Goal: Information Seeking & Learning: Learn about a topic

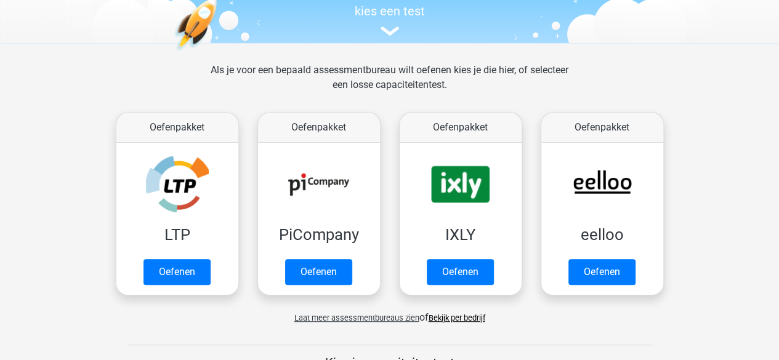
scroll to position [166, 0]
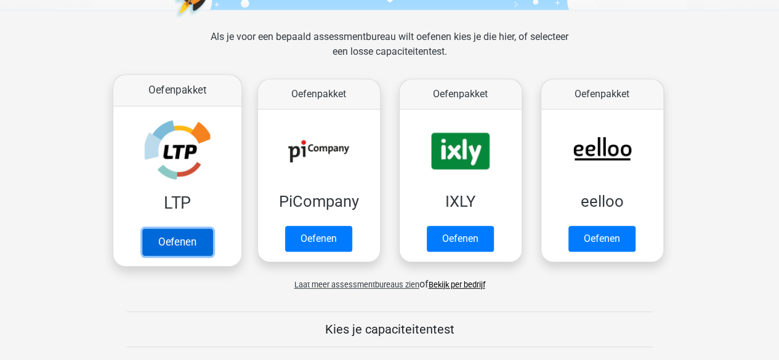
click at [183, 236] on link "Oefenen" at bounding box center [177, 241] width 70 height 27
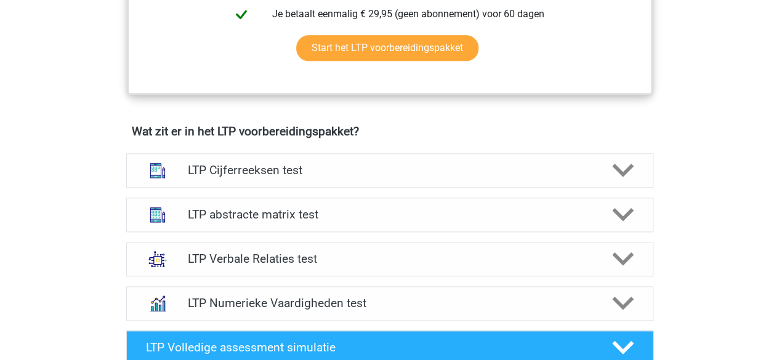
scroll to position [702, 0]
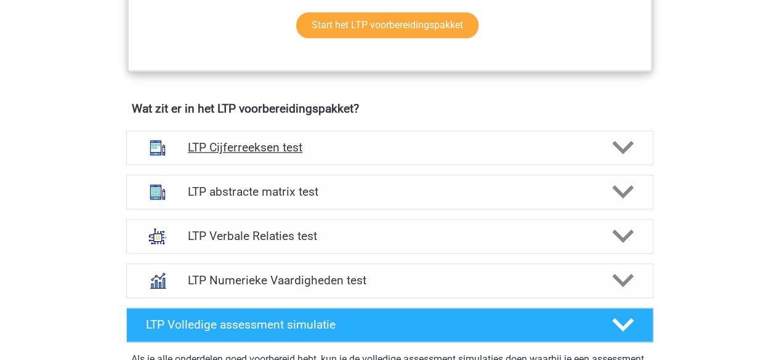
click at [376, 150] on h4 "LTP Cijferreeksen test" at bounding box center [389, 147] width 403 height 14
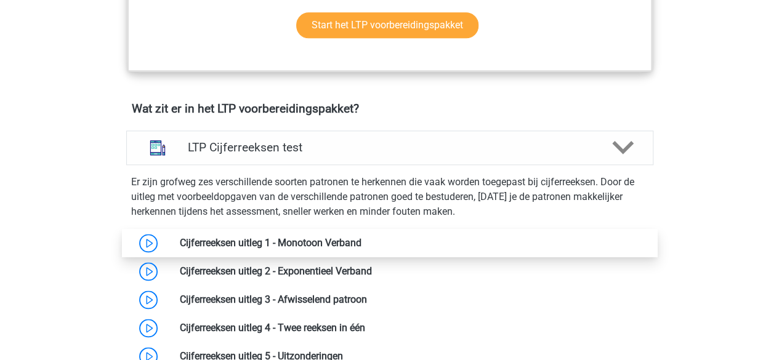
click at [362, 240] on link at bounding box center [362, 243] width 0 height 12
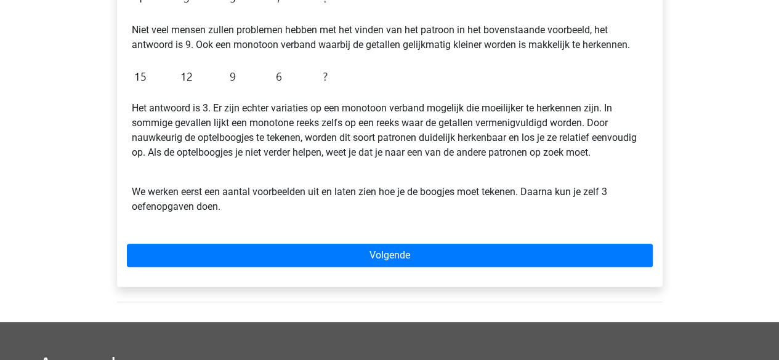
scroll to position [362, 0]
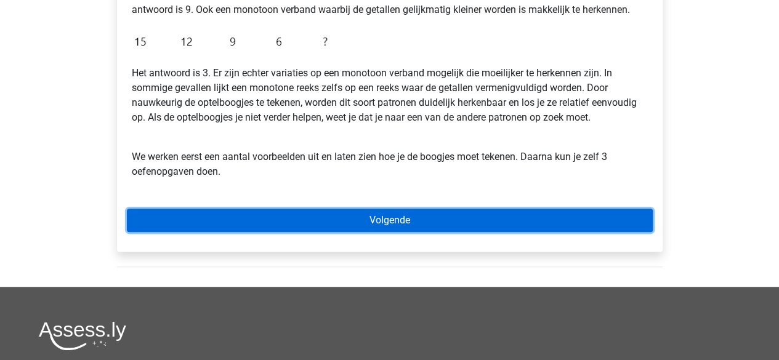
click at [404, 211] on link "Volgende" at bounding box center [390, 220] width 526 height 23
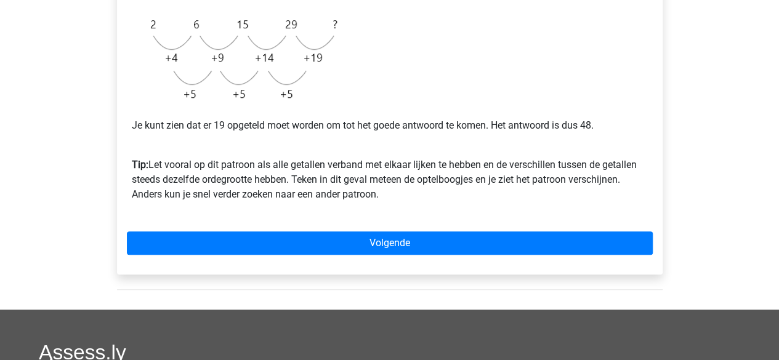
scroll to position [347, 0]
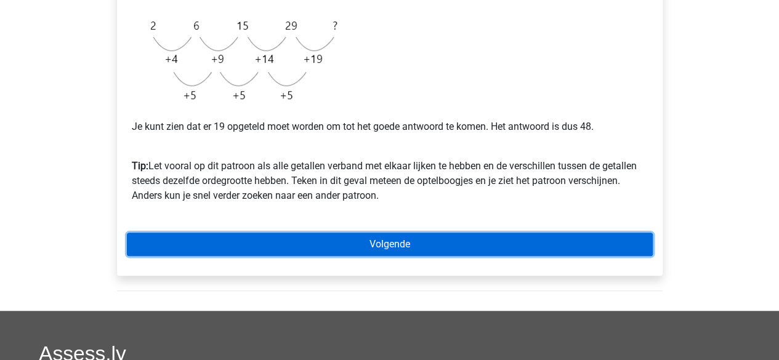
click at [395, 240] on link "Volgende" at bounding box center [390, 244] width 526 height 23
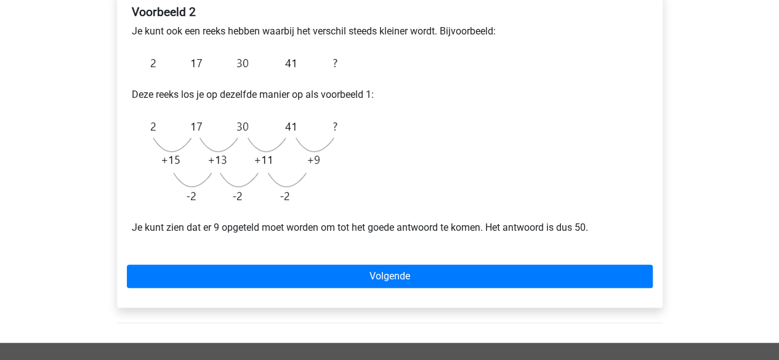
scroll to position [224, 0]
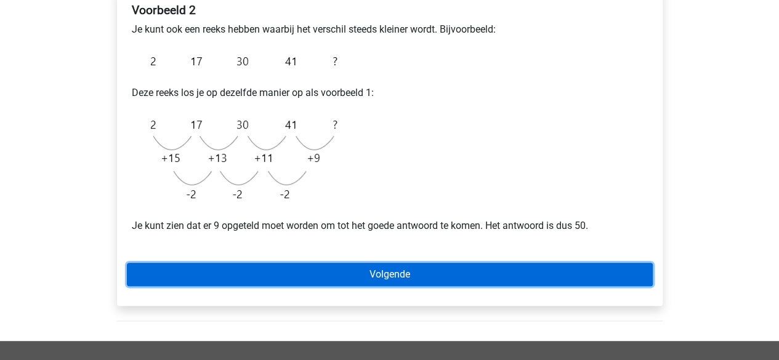
click at [418, 274] on link "Volgende" at bounding box center [390, 274] width 526 height 23
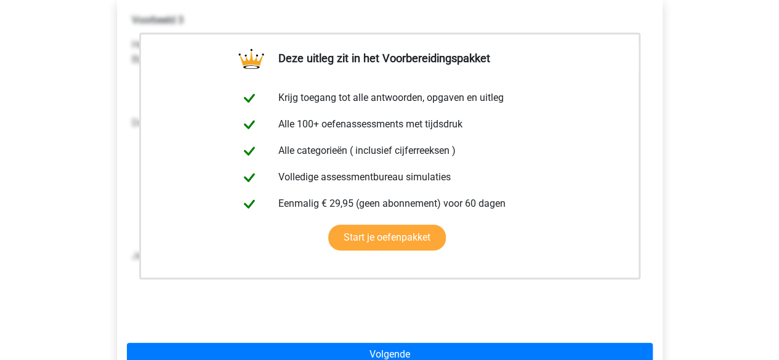
scroll to position [411, 0]
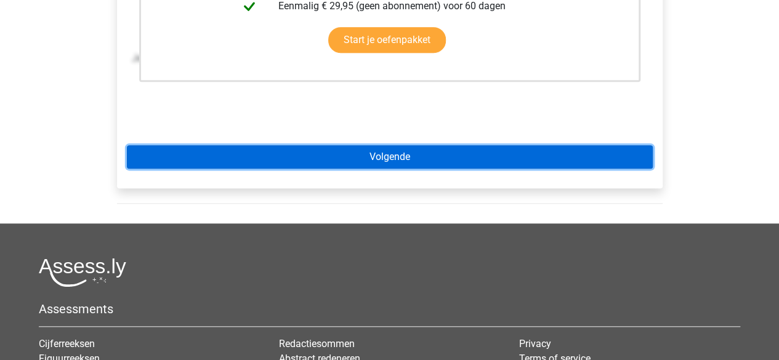
click at [397, 147] on link "Volgende" at bounding box center [390, 156] width 526 height 23
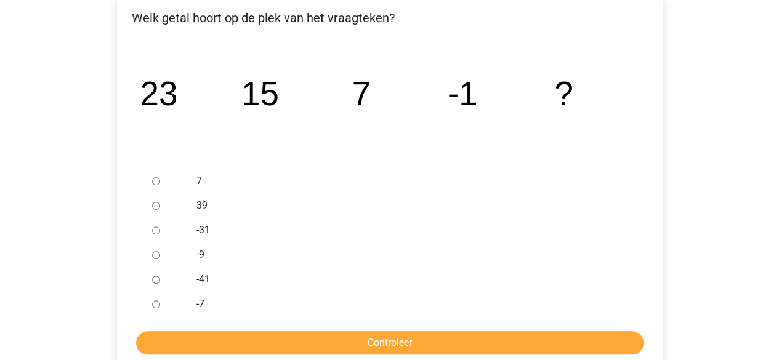
scroll to position [220, 0]
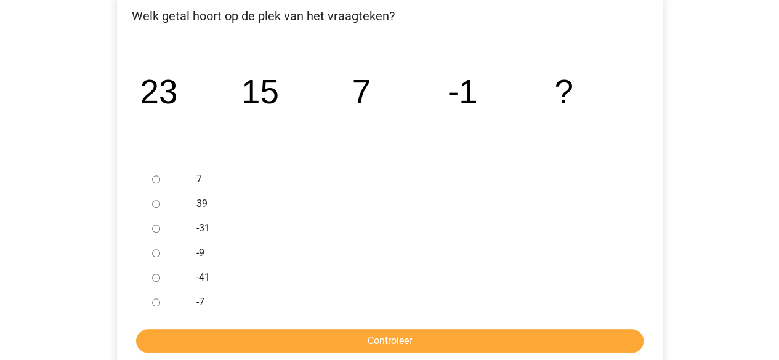
click at [169, 256] on div at bounding box center [167, 253] width 41 height 25
click at [158, 256] on input "-9" at bounding box center [156, 253] width 8 height 8
radio input "true"
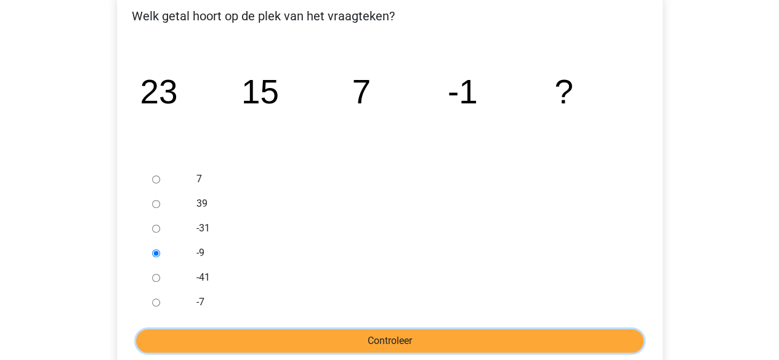
click at [243, 350] on input "Controleer" at bounding box center [389, 341] width 507 height 23
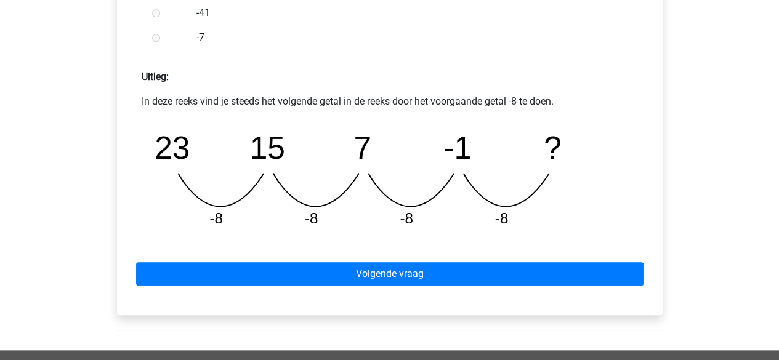
scroll to position [506, 0]
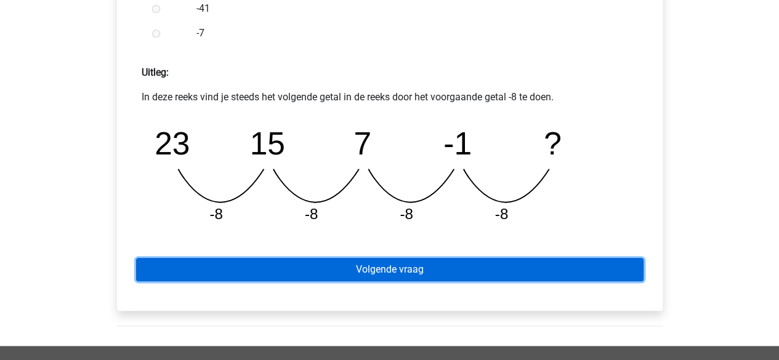
click at [426, 267] on link "Volgende vraag" at bounding box center [389, 269] width 507 height 23
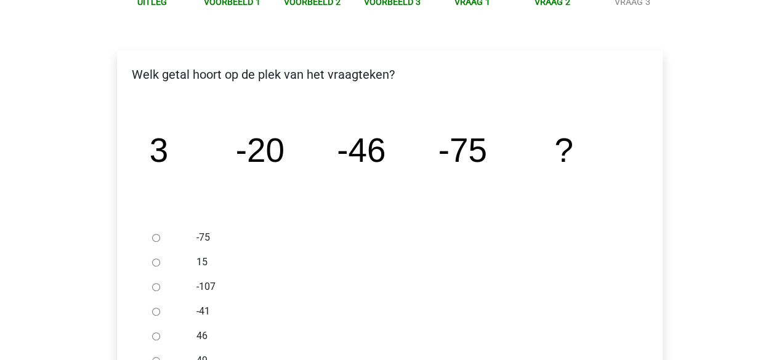
scroll to position [224, 0]
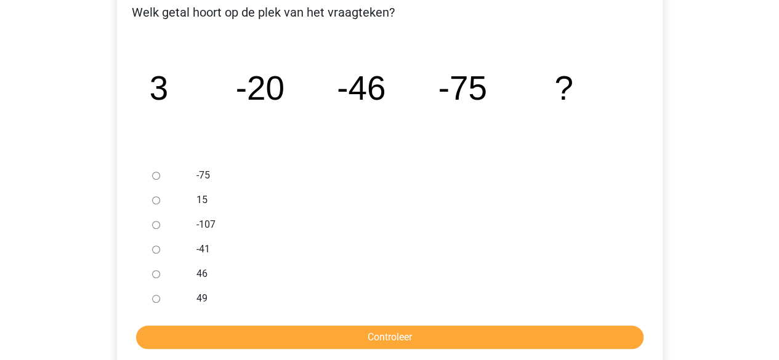
click at [169, 228] on div at bounding box center [167, 224] width 41 height 25
click at [152, 227] on input "-107" at bounding box center [156, 225] width 8 height 8
radio input "true"
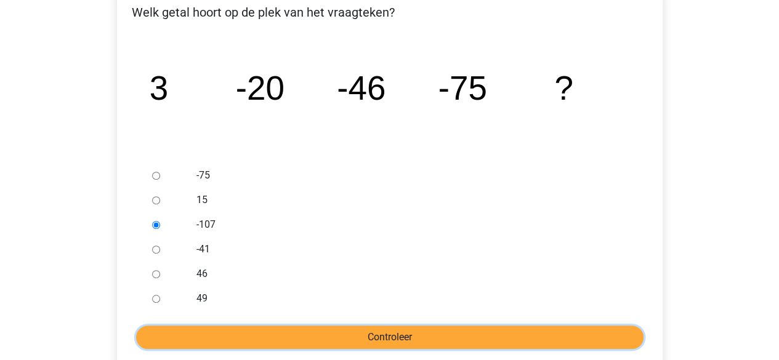
click at [248, 336] on input "Controleer" at bounding box center [389, 337] width 507 height 23
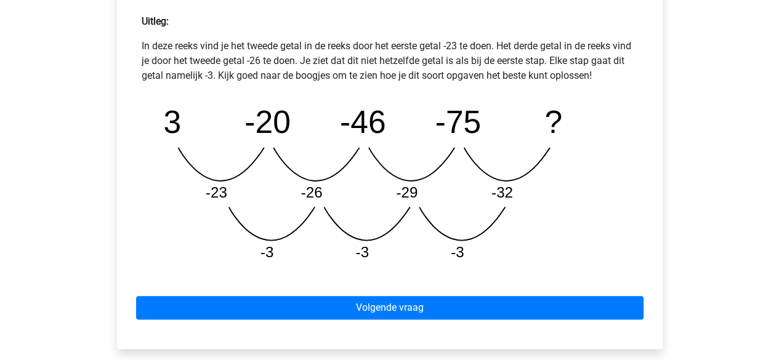
scroll to position [563, 0]
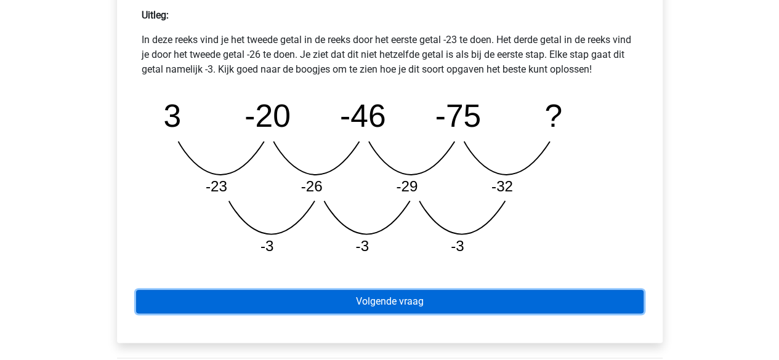
click at [404, 299] on link "Volgende vraag" at bounding box center [389, 301] width 507 height 23
